Goal: Communication & Community: Answer question/provide support

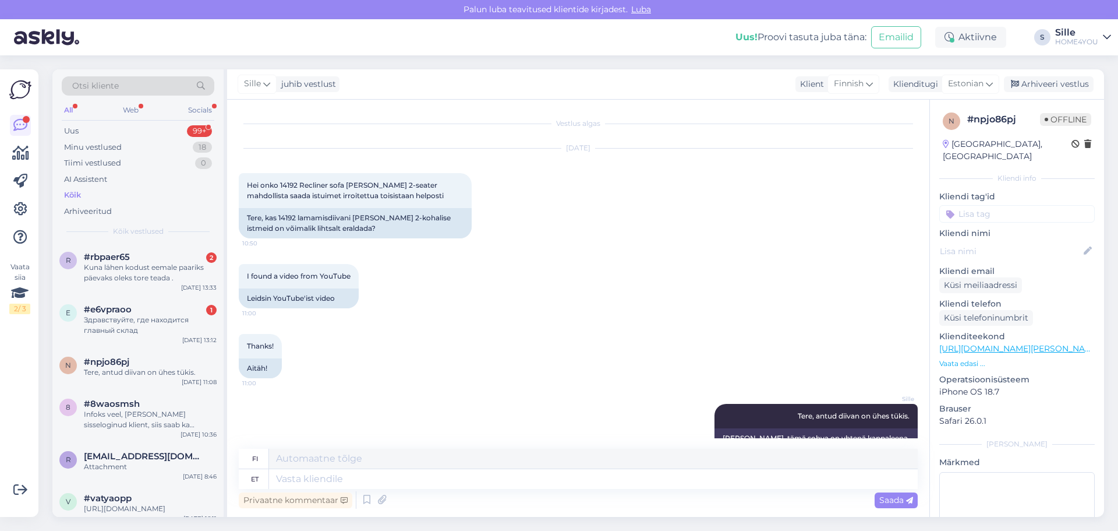
scroll to position [23, 0]
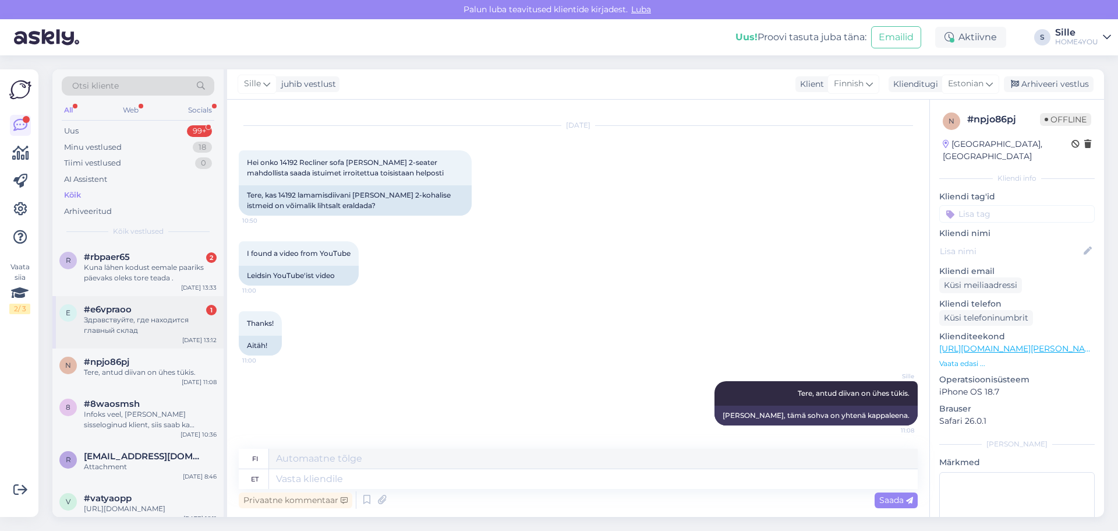
click at [137, 309] on div "#e6vpraoo 1" at bounding box center [150, 309] width 133 height 10
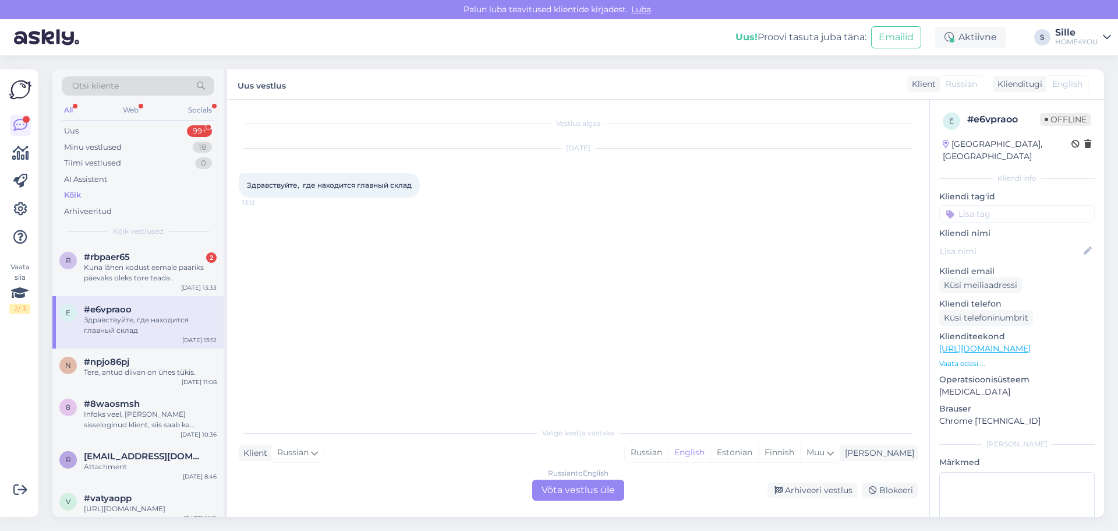
click at [568, 489] on div "Russian to English Võta vestlus üle" at bounding box center [578, 489] width 92 height 21
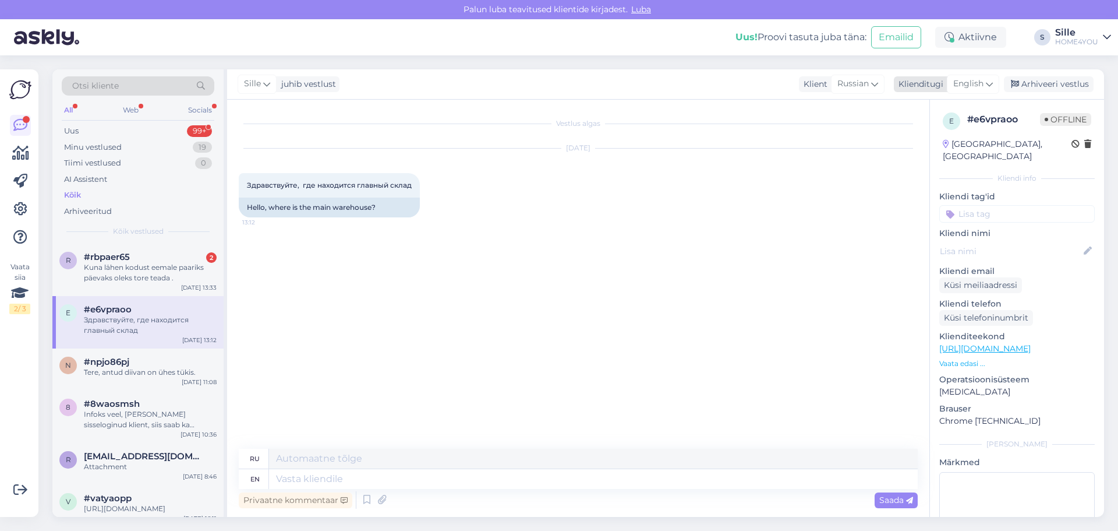
click at [971, 86] on span "English" at bounding box center [968, 83] width 30 height 13
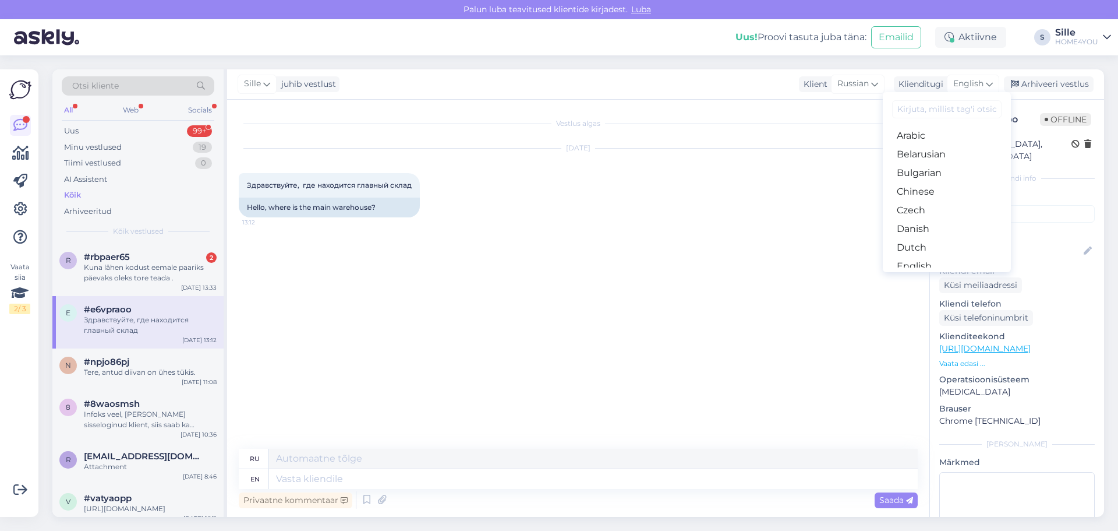
click at [958, 275] on link "Estonian" at bounding box center [947, 284] width 128 height 19
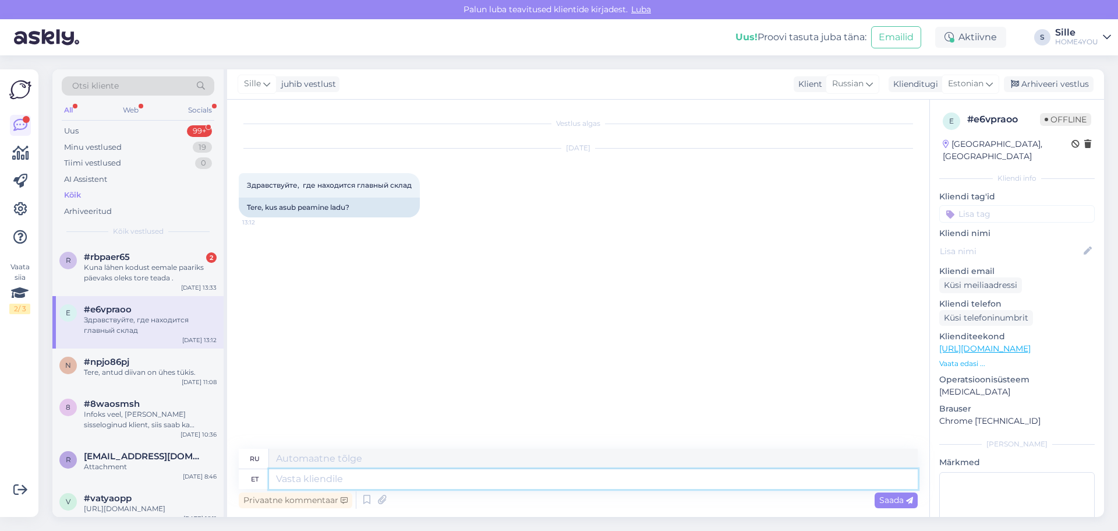
click at [472, 481] on textarea at bounding box center [593, 479] width 649 height 20
type textarea "Tere, p"
type textarea "Привет,"
type textarea "Tere, peala"
type textarea "Привет, голова."
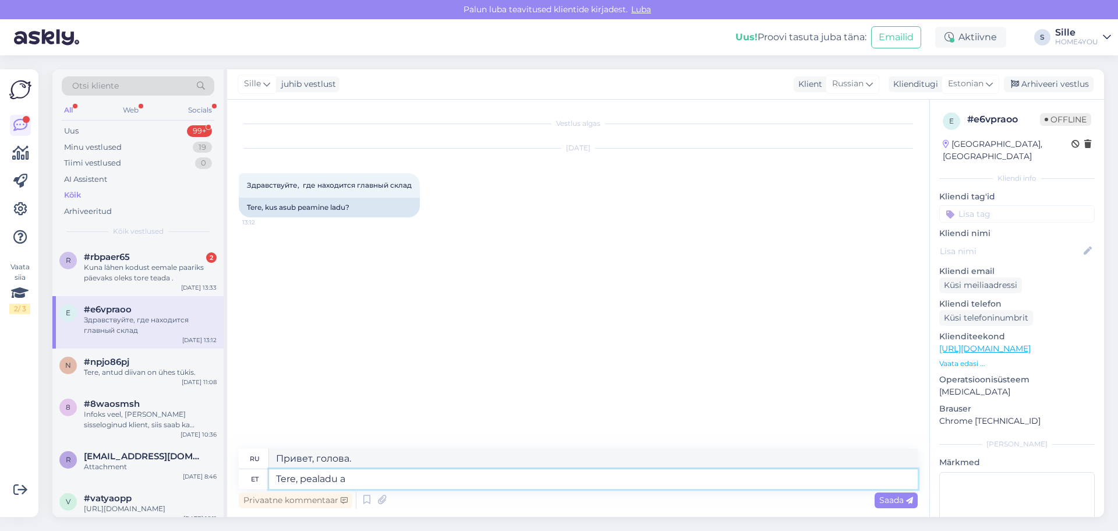
type textarea "Tere, pealadu as"
type textarea "Здравствуйте, главный склад"
type textarea "Tere, pealadu asub"
type textarea "Здравствуйте, главный склад находится"
type textarea "Tere, pealadu asub Tänassilma T"
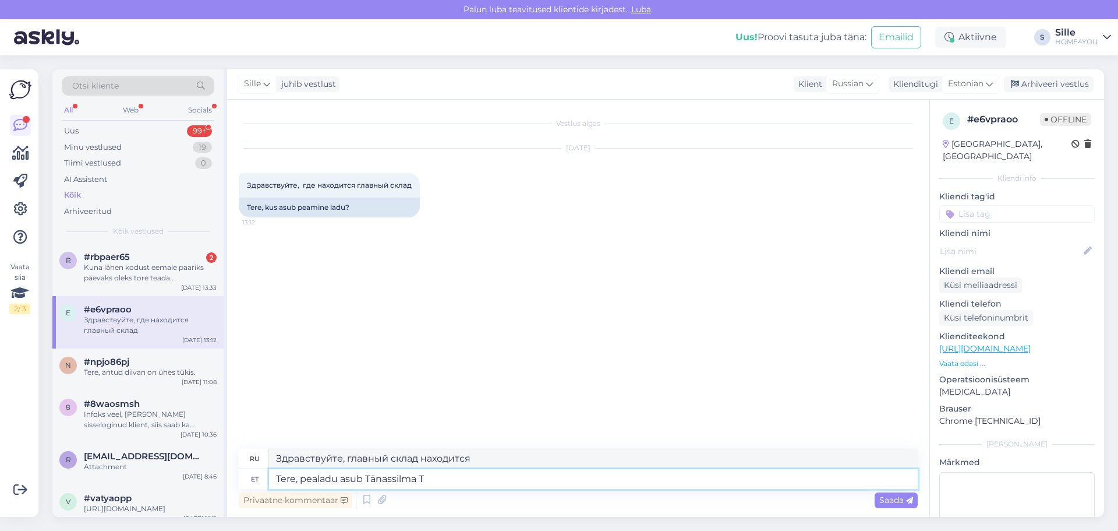
type textarea "Здравствуйте, главный склад находится в [GEOGRAPHIC_DATA]."
type textarea "Tere, pealadu asub Tänassilma [GEOGRAPHIC_DATA]"
type textarea "Здравствуйте, основной склад находится в Технопарке [GEOGRAPHIC_DATA]."
type textarea "Tere, pealadu asub Tänassilma [GEOGRAPHIC_DATA], L"
type textarea "Здравствуйте, основной склад находится в технопарке [GEOGRAPHIC_DATA],"
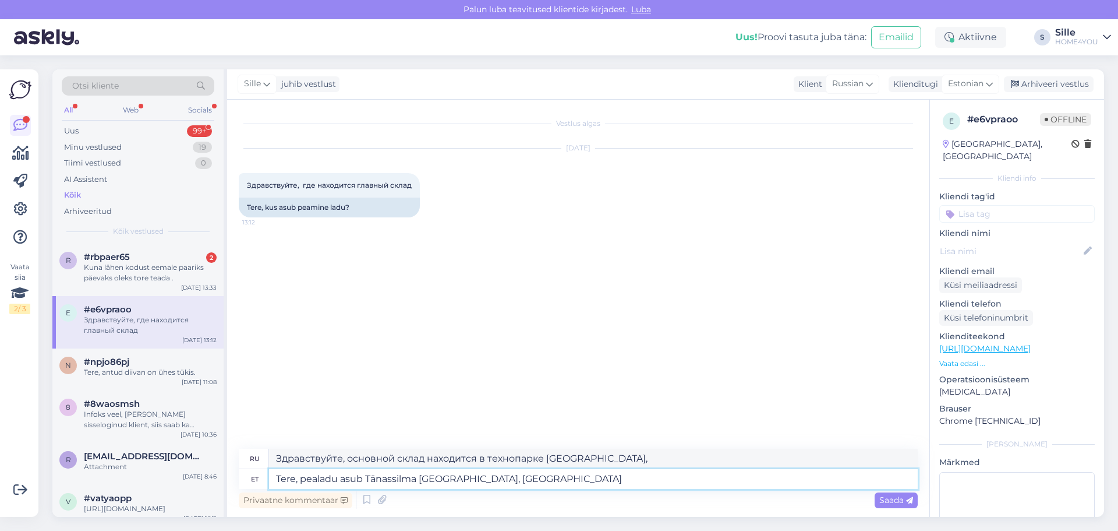
type textarea "Tere, pealadu asub Tänassilma [GEOGRAPHIC_DATA], [GEOGRAPHIC_DATA]"
type textarea "Здравствуйте, основной склад находится в технопарке [GEOGRAPHIC_DATA], [GEOGRAP…"
type textarea "Tere, pealadu asub Tänassilma [GEOGRAPHIC_DATA], [GEOGRAPHIC_DATA]."
type textarea "Здравствуйте, основной склад находится в Технопарке [GEOGRAPHIC_DATA], [GEOGRAP…"
type textarea "Tere, pealadu asub Tänassilma [GEOGRAPHIC_DATA], [STREET_ADDRESS]"
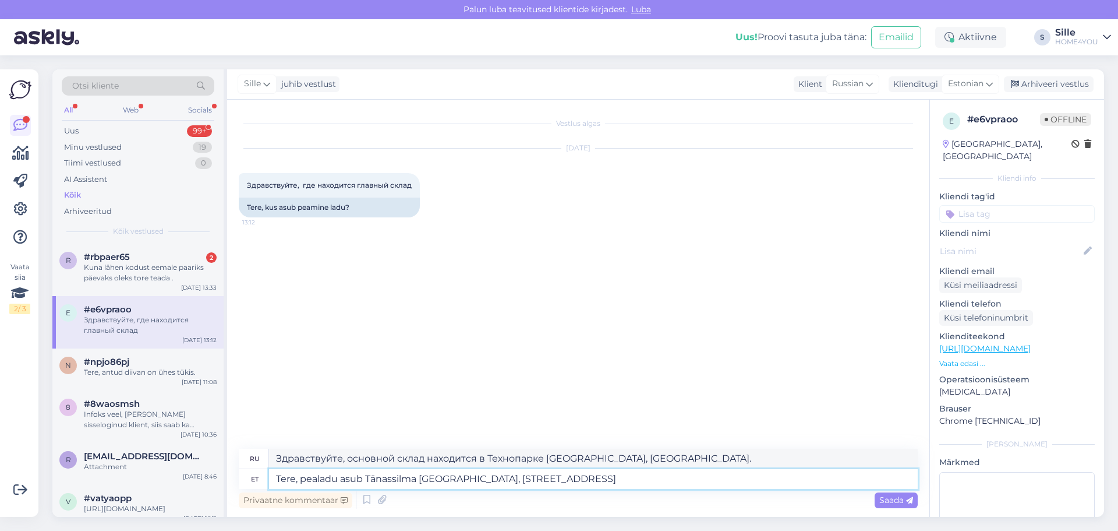
type textarea "Здравствуйте, основной склад находится в Технопарке [GEOGRAPHIC_DATA], [GEOGRAP…"
type textarea "Tere, pealadu asub Tänassilma [GEOGRAPHIC_DATA], [STREET_ADDRESS],"
type textarea "Здравствуйте, основной склад находится в Технопарке [GEOGRAPHIC_DATA], [GEOGRAP…"
type textarea "Tere, pealadu asub Tänassilma [GEOGRAPHIC_DATA], [STREET_ADDRESS], Saku va"
type textarea "Здравствуйте, основной склад находится в Технопарке [GEOGRAPHIC_DATA], [GEOGRAP…"
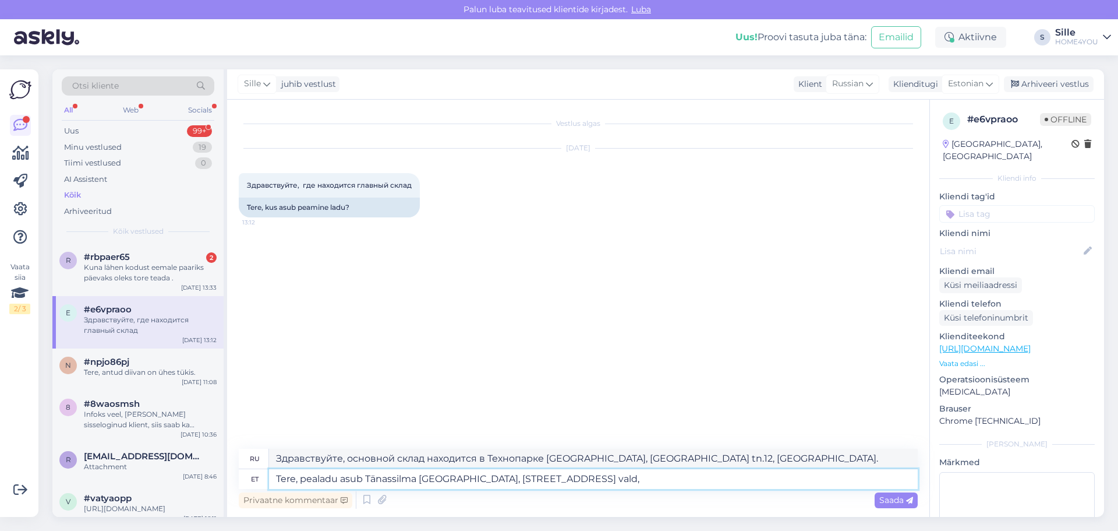
type textarea "Tere, pealadu asub Tänassilma [GEOGRAPHIC_DATA], [STREET_ADDRESS][PERSON_NAME]"
type textarea "Здравствуйте, основной склад находится в Технопарке [GEOGRAPHIC_DATA], [GEOGRAP…"
type textarea "Tere, pealadu asub Tänassilma [GEOGRAPHIC_DATA], [STREET_ADDRESS][PERSON_NAME]"
type textarea "Здравствуйте, главный склад находится в технопарке [GEOGRAPHIC_DATA], [GEOGRAPH…"
click at [605, 475] on textarea "Tere, pealadu asub Tänassilma [GEOGRAPHIC_DATA], [STREET_ADDRESS][PERSON_NAME]" at bounding box center [593, 479] width 649 height 20
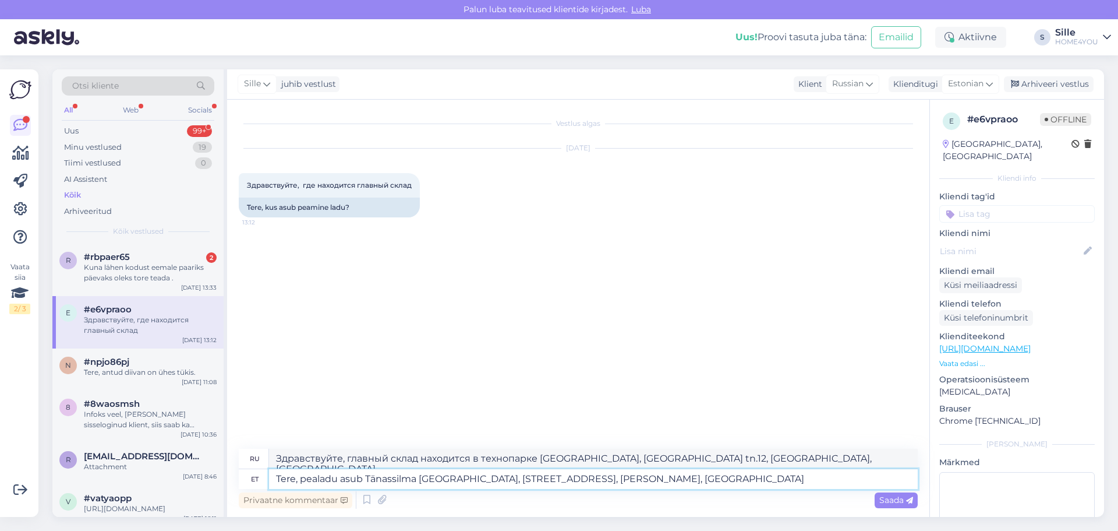
type textarea "Tere, pealadu asub Tänassilma [GEOGRAPHIC_DATA], [STREET_ADDRESS][PERSON_NAME]"
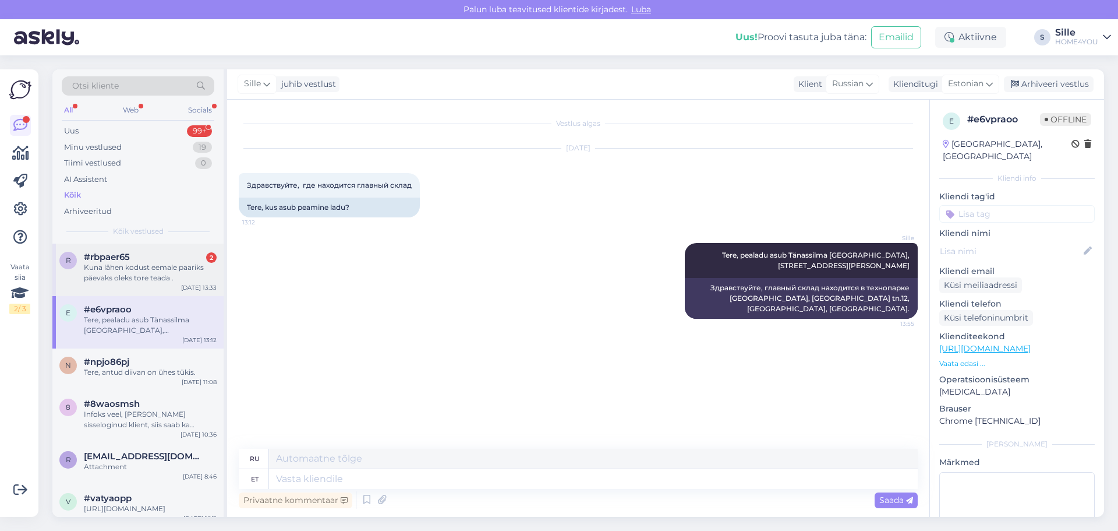
click at [130, 267] on div "Kuna lähen kodust eemale paariks päevaks oleks tore teada ." at bounding box center [150, 272] width 133 height 21
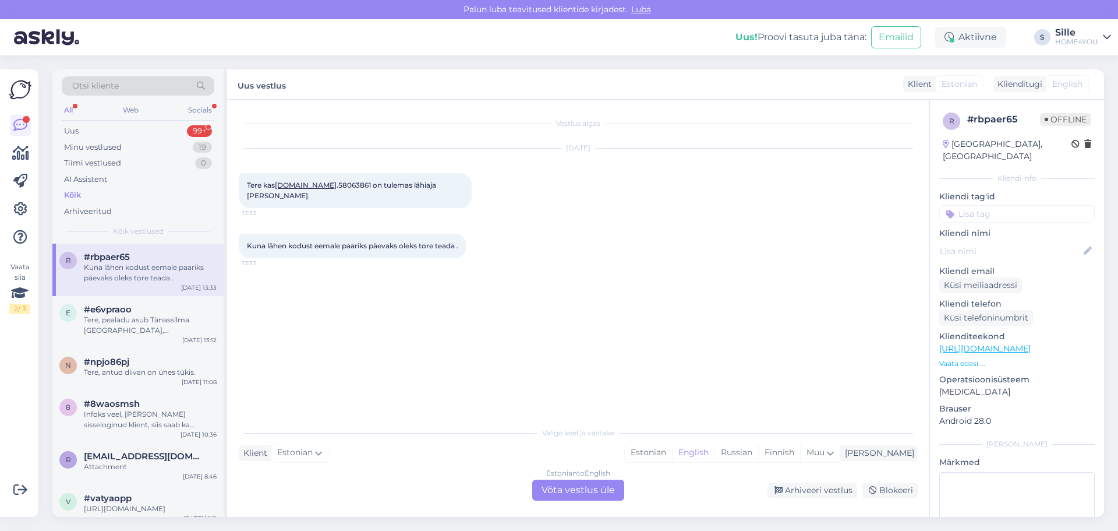
click at [568, 502] on div "Vestlus algas [DATE] Tere kas [DOMAIN_NAME] .58063861 on tulemas lähiaja [PERSO…" at bounding box center [578, 308] width 702 height 417
click at [568, 500] on div "Vestlus algas [DATE] Tere kas [DOMAIN_NAME] .58063861 on tulemas lähiaja [PERSO…" at bounding box center [578, 308] width 702 height 417
click at [575, 491] on div "Estonian to English Võta vestlus üle" at bounding box center [578, 489] width 92 height 21
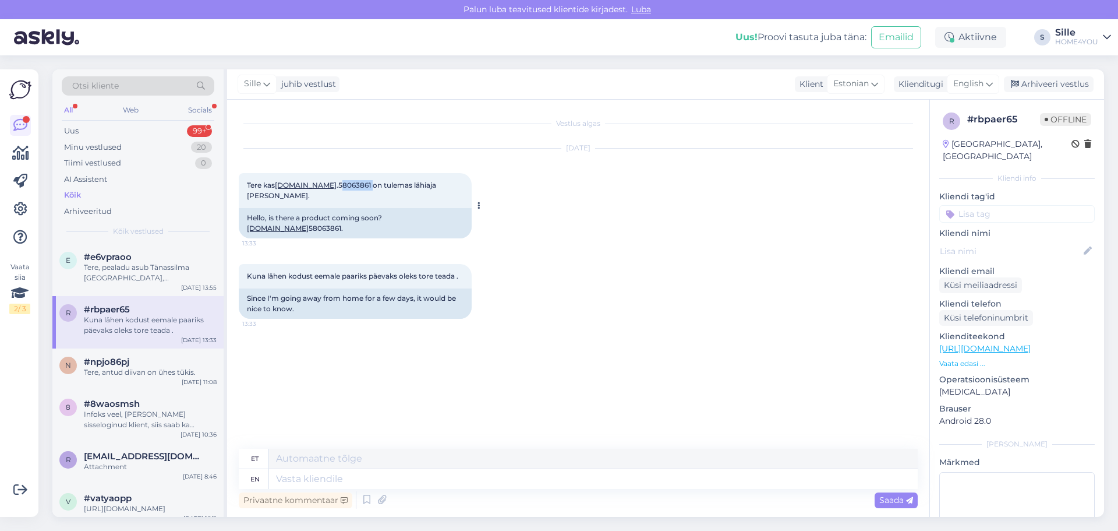
drag, startPoint x: 338, startPoint y: 183, endPoint x: 308, endPoint y: 182, distance: 30.9
click at [308, 182] on span "Tere kas [DOMAIN_NAME] .58063861 on tulemas lähiaja [PERSON_NAME]." at bounding box center [342, 190] width 191 height 19
copy span "58063861"
click at [535, 478] on textarea at bounding box center [593, 479] width 649 height 20
type textarea "Tere, te"
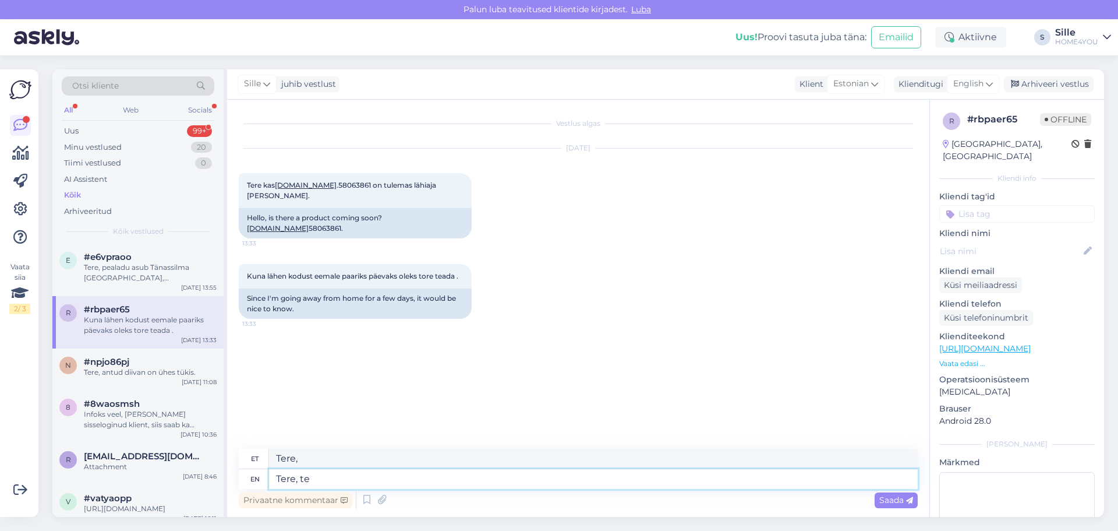
type textarea "Tere,"
type textarea "Tere, tellitud ka"
type textarea "Tere, räägitud"
type textarea "Tere, tellitud [PERSON_NAME]"
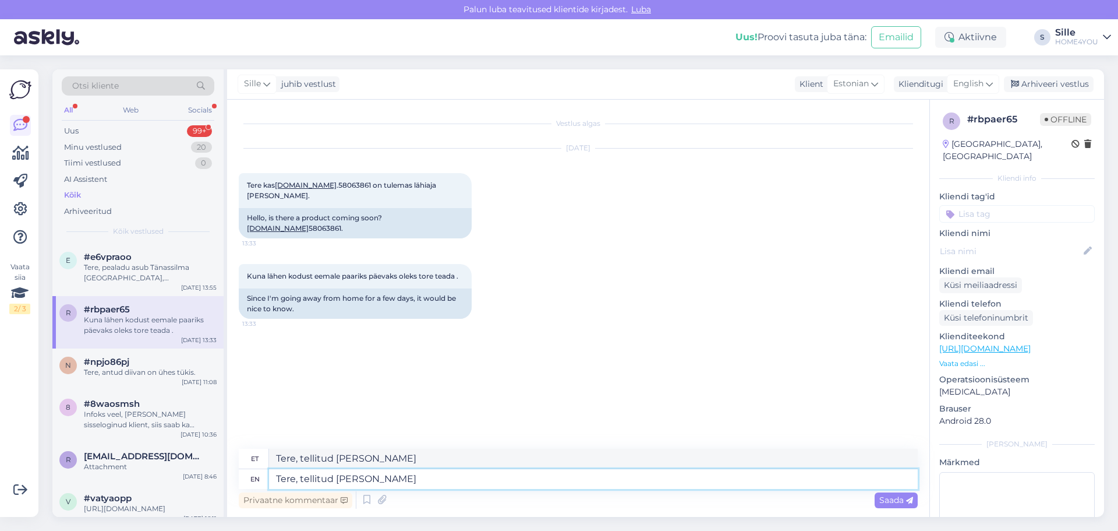
type textarea "Tere, tellitud [PERSON_NAME]"
type textarea "Tere, tellitud [PERSON_NAME] eile m"
type textarea "Tere, tellitud [PERSON_NAME] eile"
type textarea "Tere, tellitud [PERSON_NAME] eile meie l"
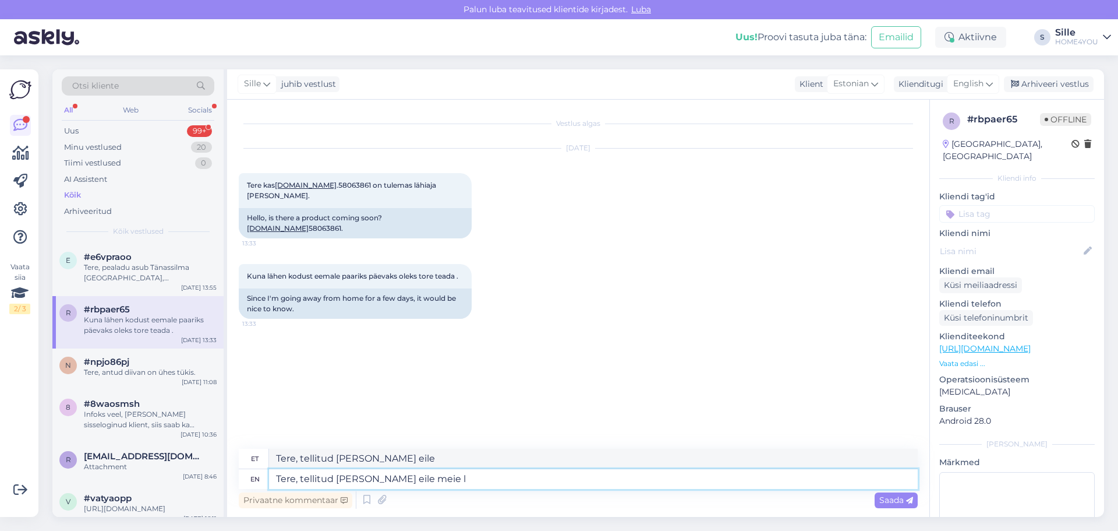
type textarea "Tere, tellitud [PERSON_NAME] eile meie"
type textarea "Tere, tellitud [PERSON_NAME] eile meie laost"
type textarea "Tere, tellitud [PERSON_NAME] eile meie laost välja"
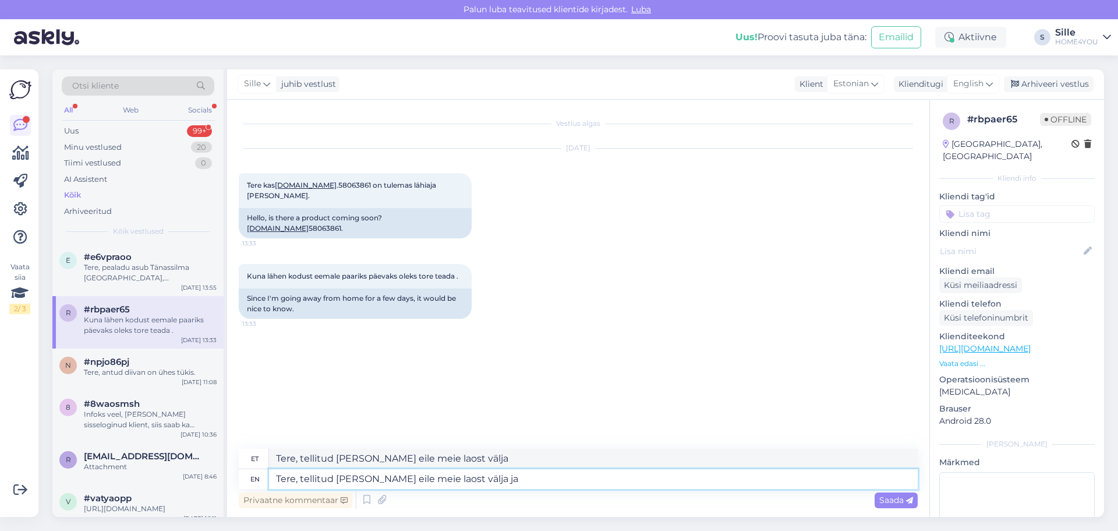
type textarea "Tere, tellitud [PERSON_NAME] eile meie laost välja ja j"
type textarea "Tere, tellitud [PERSON_NAME] eile meie laost välja ja"
type textarea "Tere, tellitud [PERSON_NAME] eile meie laost välja ja jõuab"
type textarea "Tere, tellitud [PERSON_NAME] eile meie laost välja ja jõuab Teini"
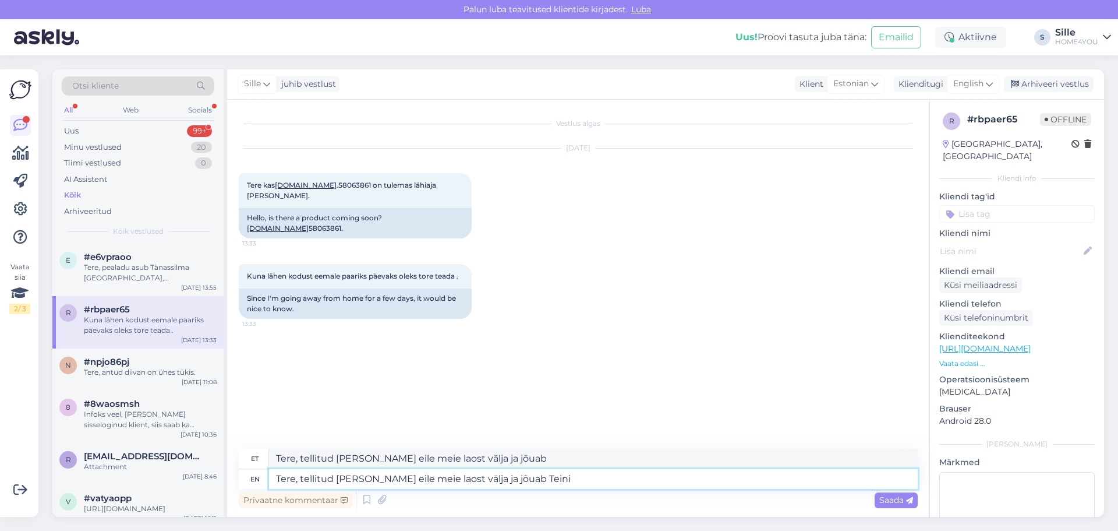
type textarea "Tere, tellitud [PERSON_NAME] eile meie laost välja ja jõuab Teini"
type textarea "Tere, tellitud [PERSON_NAME] eile meie laost välja ja jõuab [PERSON_NAME]"
type textarea "Tere, tellitud [PERSON_NAME] eile meie laost välja ja jõuab [PERSON_NAME] või"
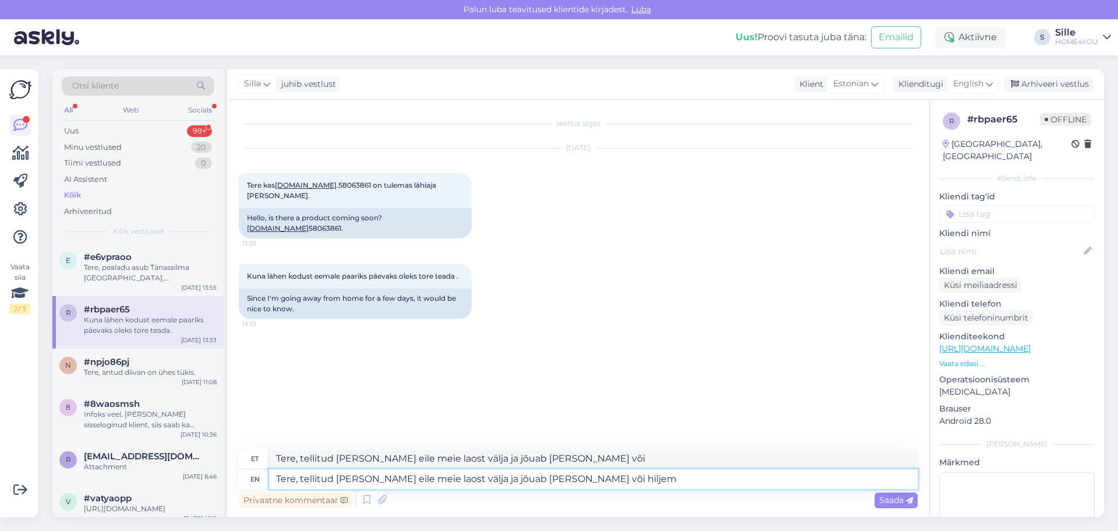
type textarea "Tere, tellitud [PERSON_NAME] eile meie laost välja ja jõuab [PERSON_NAME] või h…"
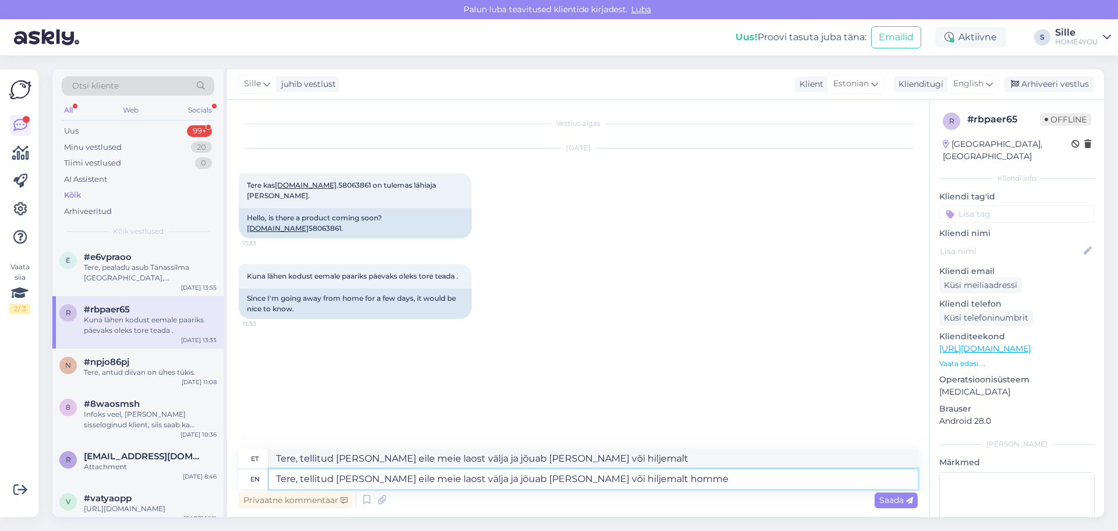
type textarea "Tere, tellitud [PERSON_NAME] eile meie laost välja ja jõuab [PERSON_NAME] või i…"
type textarea "Tere, tellitud [PERSON_NAME] eile meie laost välja ja jõuab [PERSON_NAME] või h…"
type textarea "Tere, tellitud [PERSON_NAME] eile meie laost välja ja jõuab [PERSON_NAME] või i…"
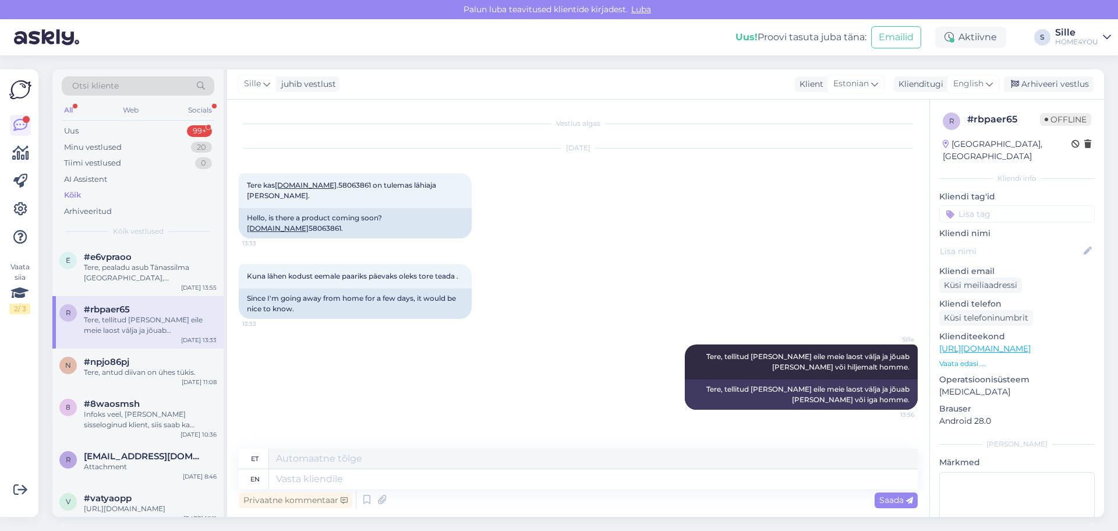
click at [556, 386] on div "[PERSON_NAME], tellitud [PERSON_NAME] eile meie laost välja ja jõuab [PERSON_NA…" at bounding box center [578, 376] width 679 height 91
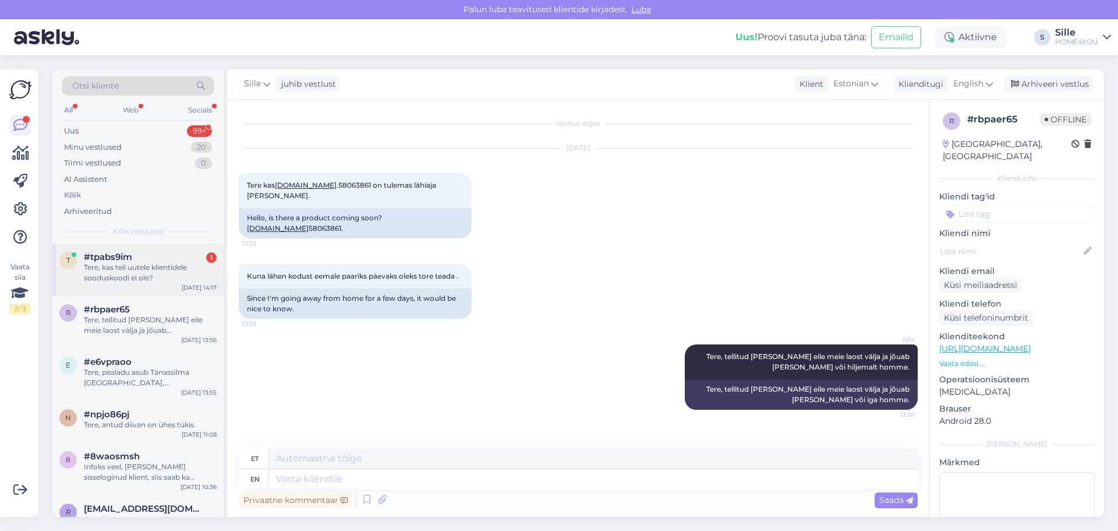
click at [179, 267] on div "Tere, kas teil uutele klientidele sooduskoodi ei ole?" at bounding box center [150, 272] width 133 height 21
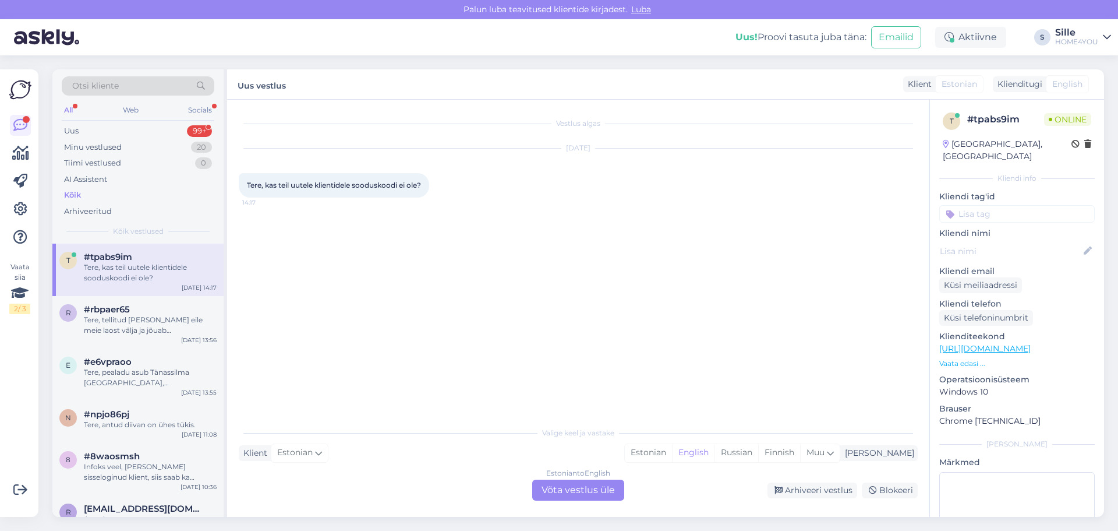
click at [554, 483] on div "Estonian to English Võta vestlus üle" at bounding box center [578, 489] width 92 height 21
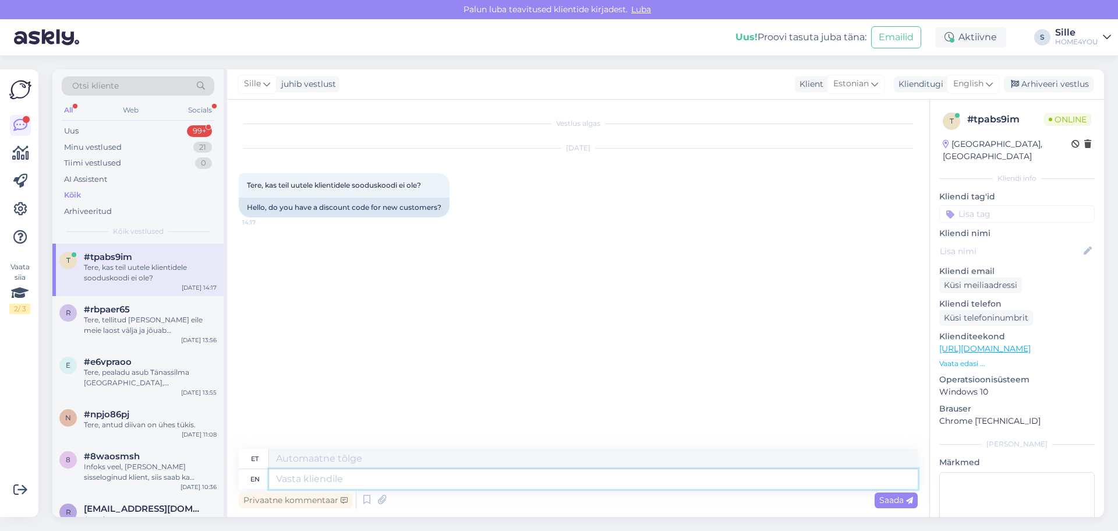
click at [507, 475] on textarea at bounding box center [593, 479] width 649 height 20
click at [978, 86] on span "English" at bounding box center [968, 83] width 30 height 13
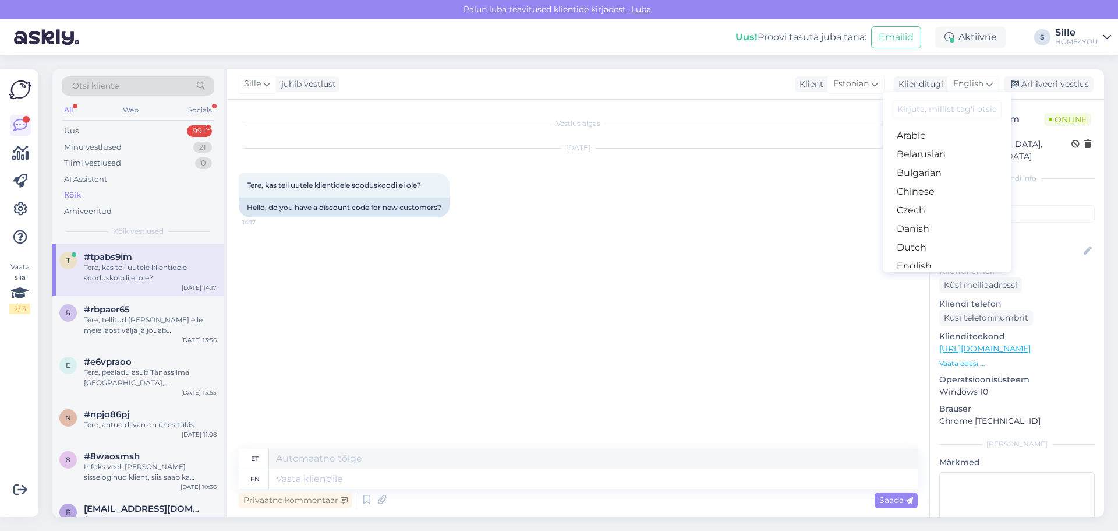
drag, startPoint x: 911, startPoint y: 224, endPoint x: 671, endPoint y: 434, distance: 319.0
click at [911, 275] on link "Estonian" at bounding box center [947, 284] width 128 height 19
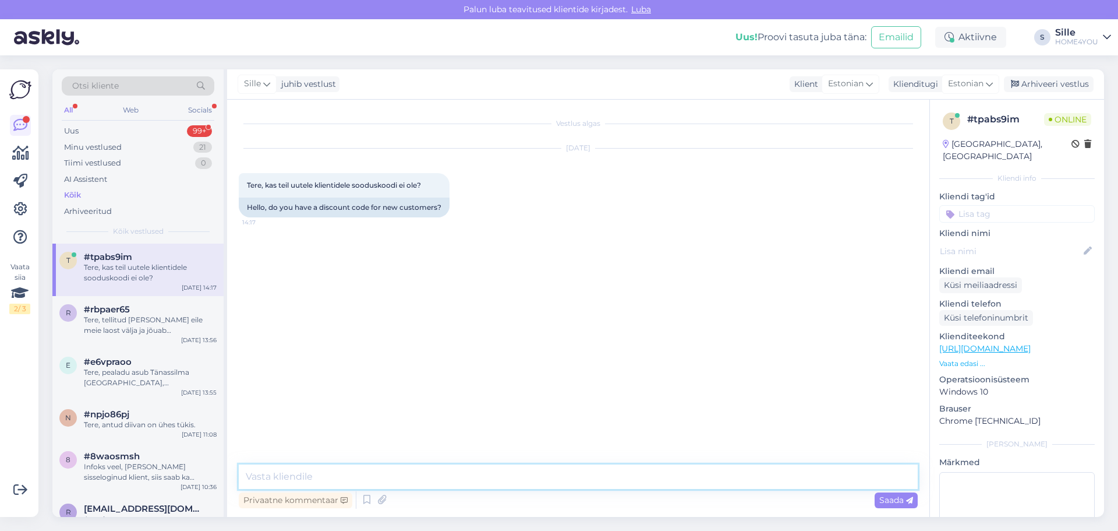
click at [515, 476] on textarea at bounding box center [578, 476] width 679 height 24
type textarea "Tere, kahjuks ei ole uue kliendi sooduskoodi pakkuda."
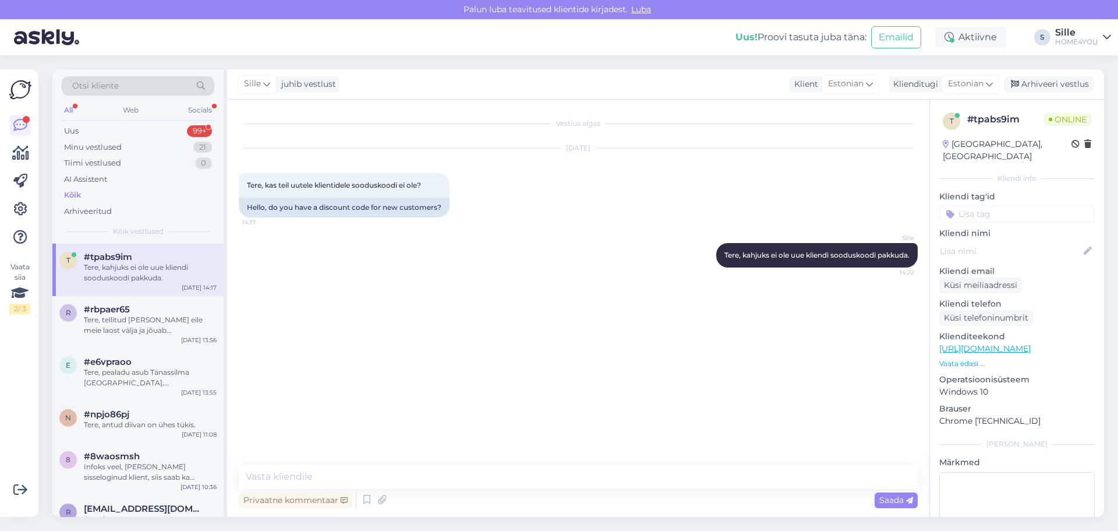
click at [80, 196] on div "Kõik" at bounding box center [72, 195] width 17 height 12
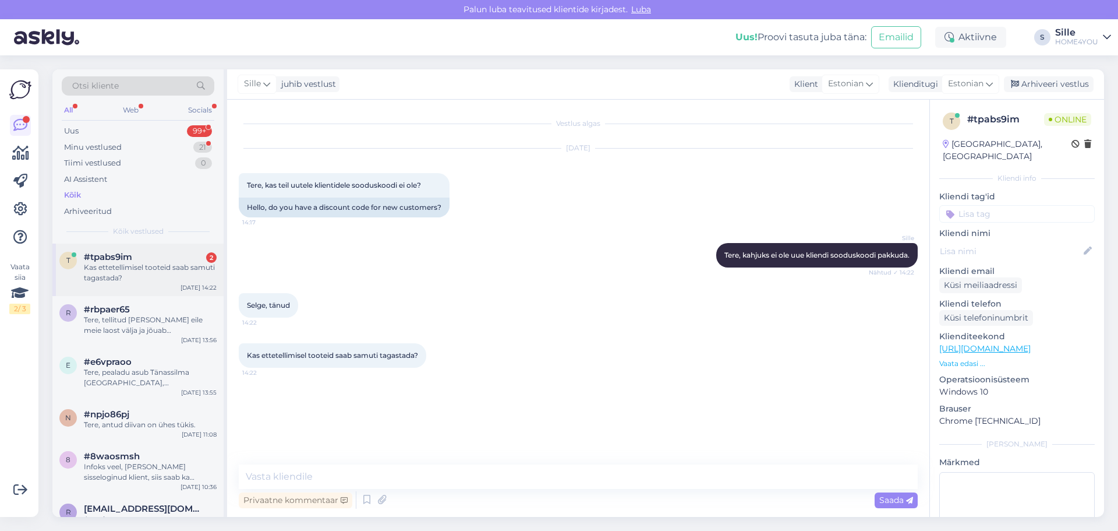
click at [117, 268] on div "Kas ettetellimisel tooteid saab samuti tagastada?" at bounding box center [150, 272] width 133 height 21
click at [426, 473] on textarea at bounding box center [578, 476] width 679 height 24
type textarea "Jah, välja arvatud hügieenitooted."
click at [452, 476] on textarea "Jah, välja arvatud hügieenitooted." at bounding box center [578, 476] width 679 height 24
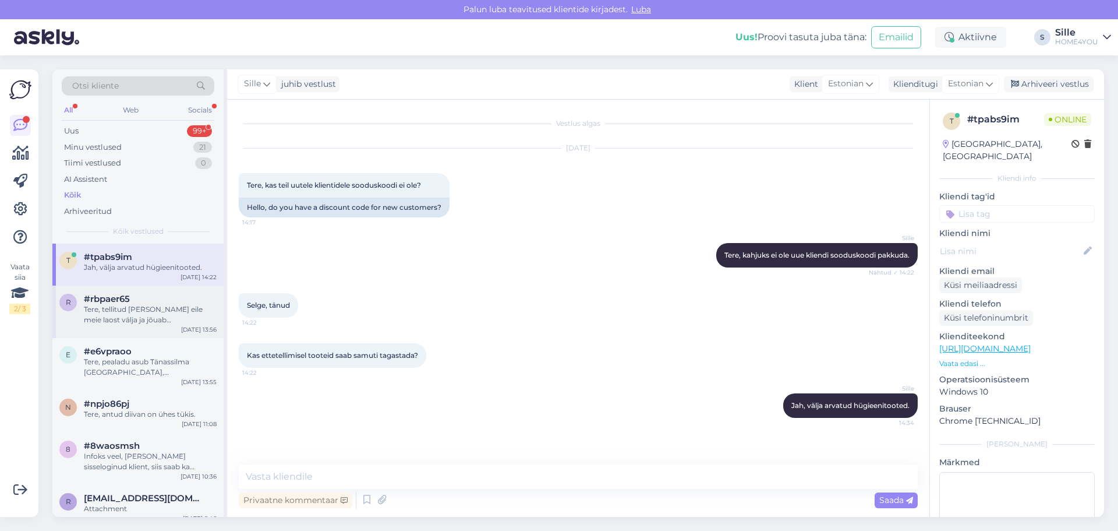
click at [151, 315] on div "Tere, tellitud [PERSON_NAME] eile meie laost välja ja jõuab [PERSON_NAME] või h…" at bounding box center [150, 314] width 133 height 21
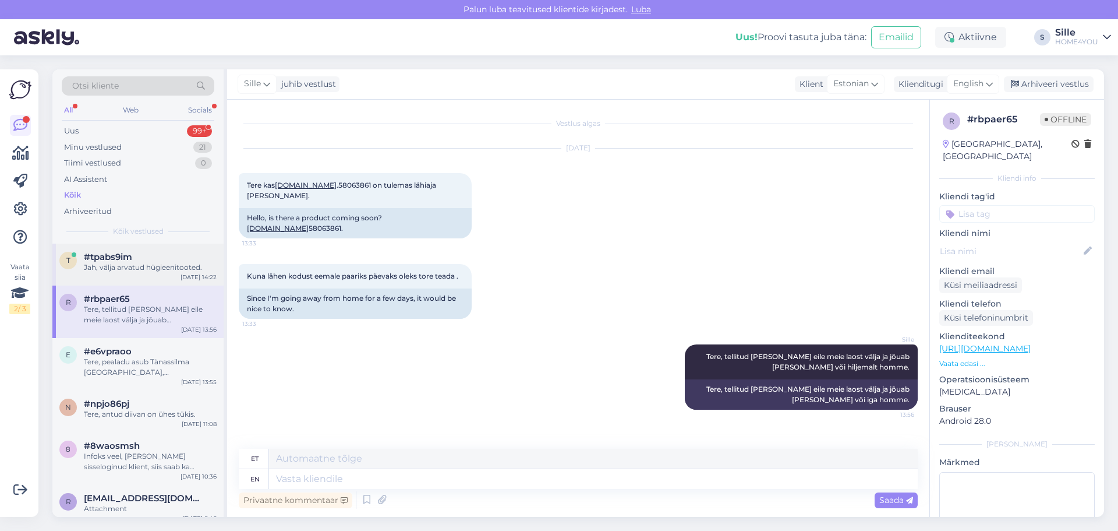
click at [144, 265] on div "Jah, välja arvatud hügieenitooted." at bounding box center [150, 267] width 133 height 10
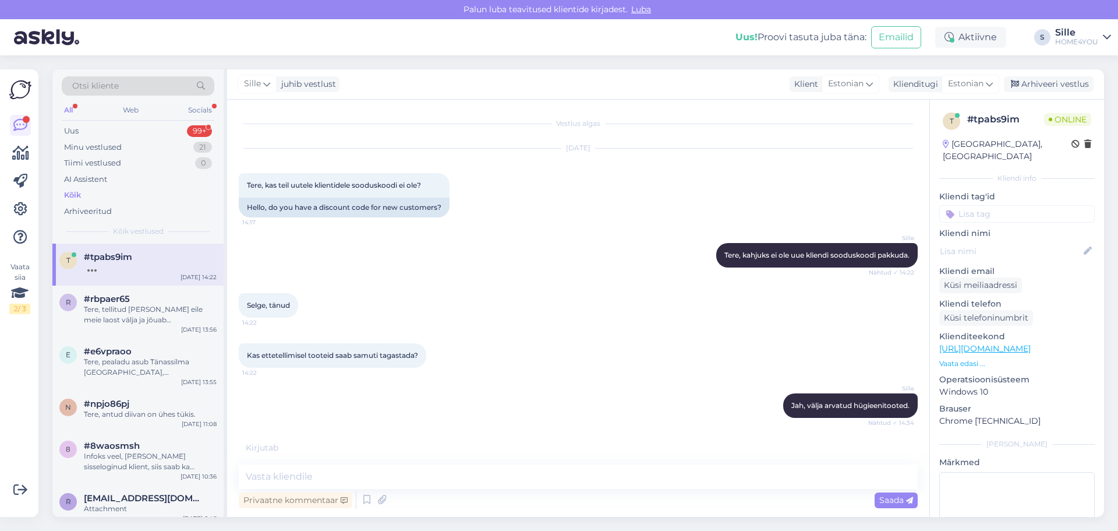
scroll to position [27, 0]
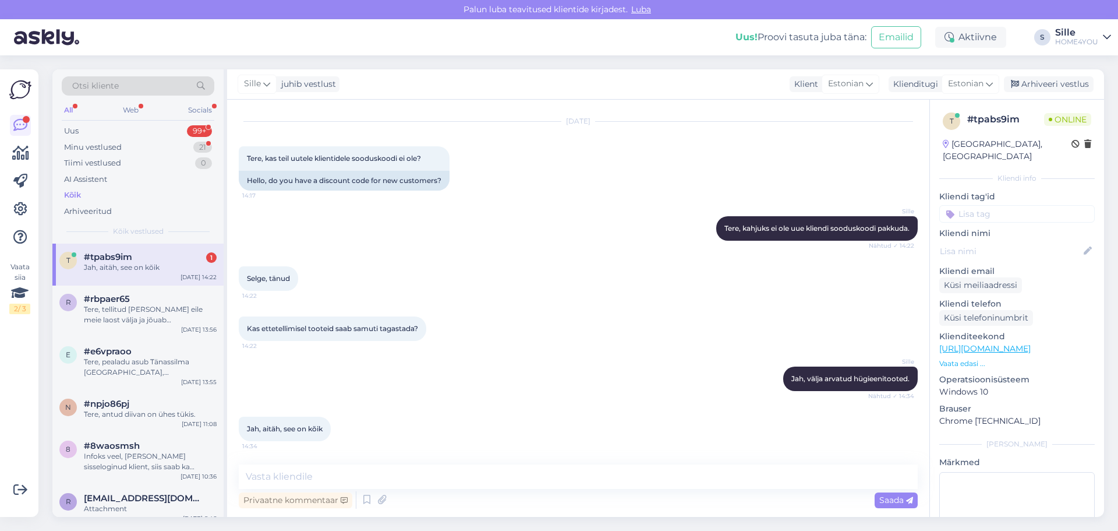
click at [90, 265] on div "Jah, aitäh, see on kõik" at bounding box center [150, 267] width 133 height 10
click at [493, 483] on textarea at bounding box center [578, 476] width 679 height 24
type textarea "Palun."
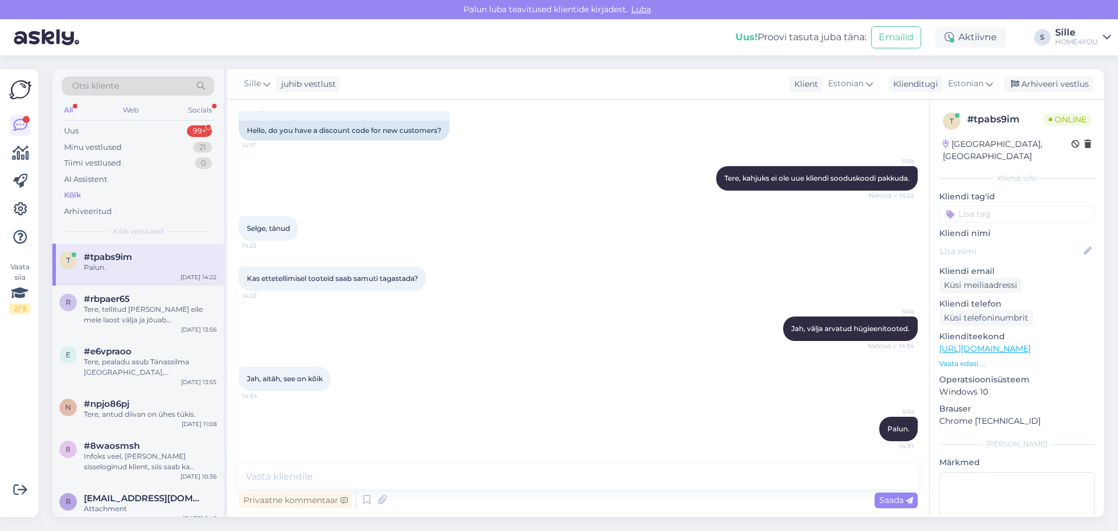
click at [80, 199] on div "Kõik" at bounding box center [72, 195] width 17 height 12
click at [69, 192] on div "Kõik" at bounding box center [72, 195] width 17 height 12
